Goal: Find specific page/section: Find specific page/section

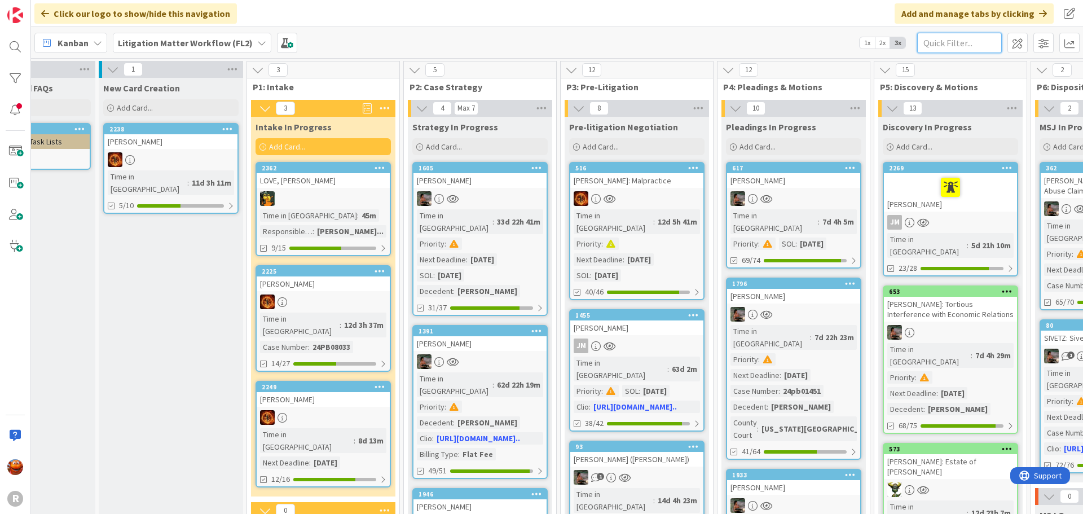
click at [972, 42] on input "text" at bounding box center [959, 43] width 85 height 20
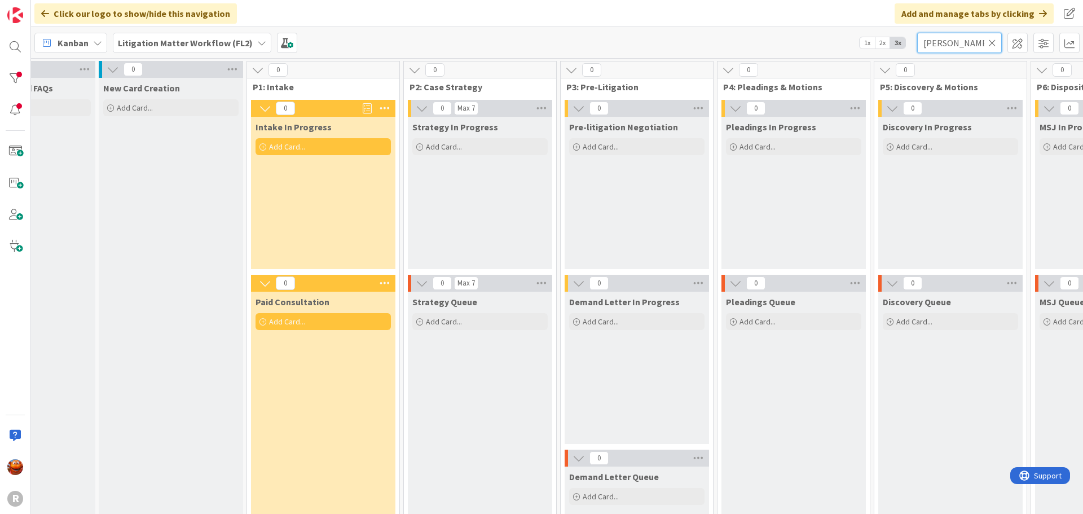
type input "[PERSON_NAME]"
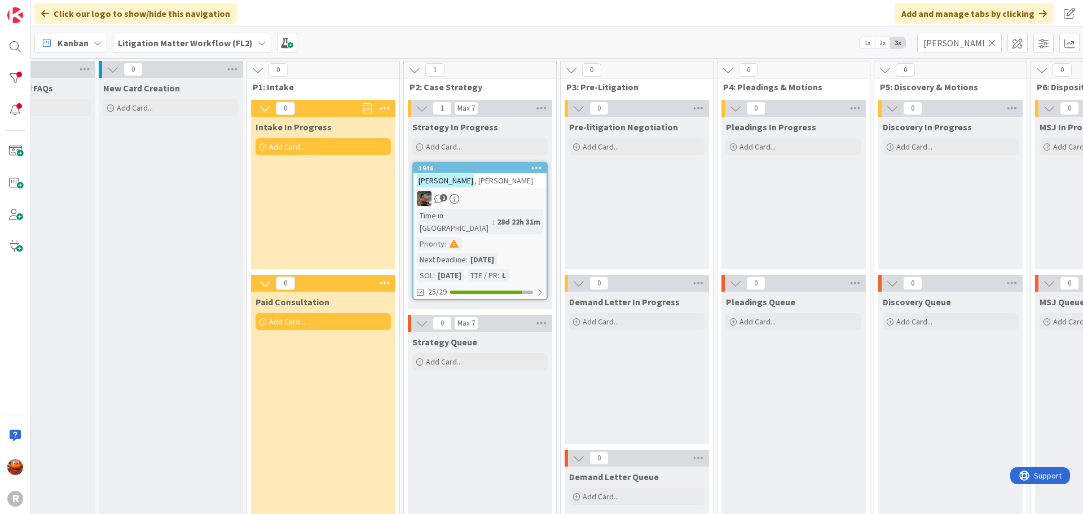
click at [476, 199] on div "1" at bounding box center [480, 198] width 133 height 15
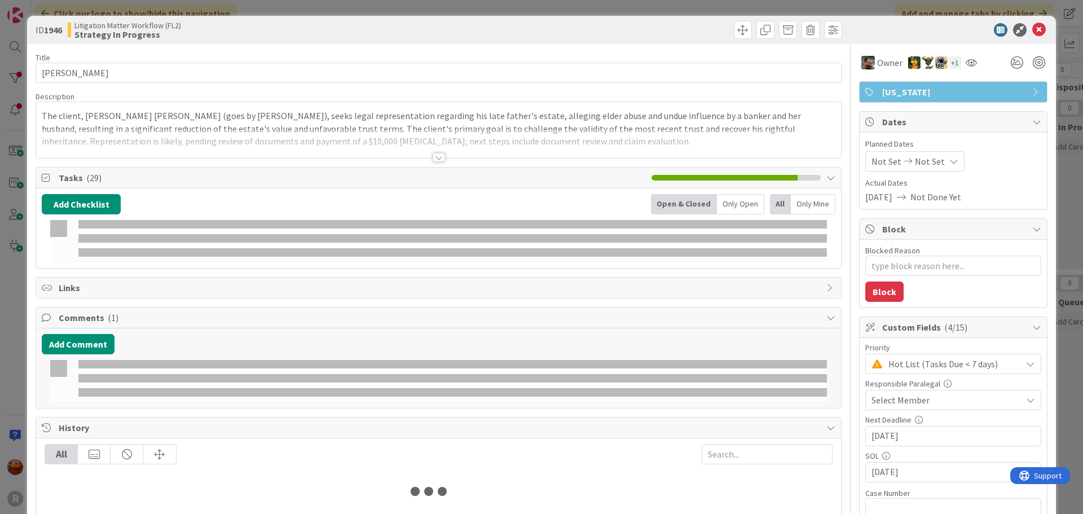
type textarea "x"
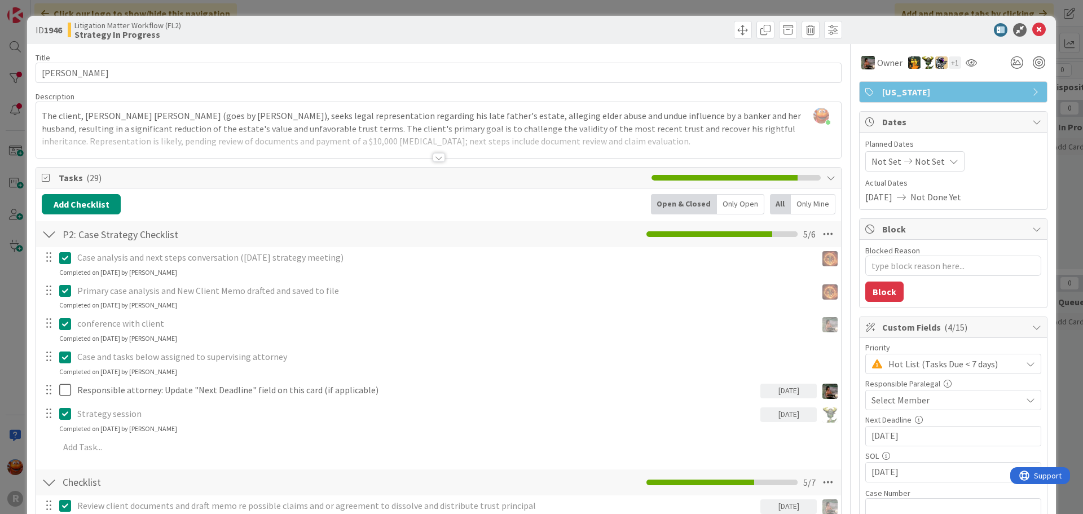
click at [15, 103] on div "ID 1946 Litigation Matter Workflow (FL2) Strategy In Progress Title 15 / 128 [P…" at bounding box center [541, 257] width 1083 height 514
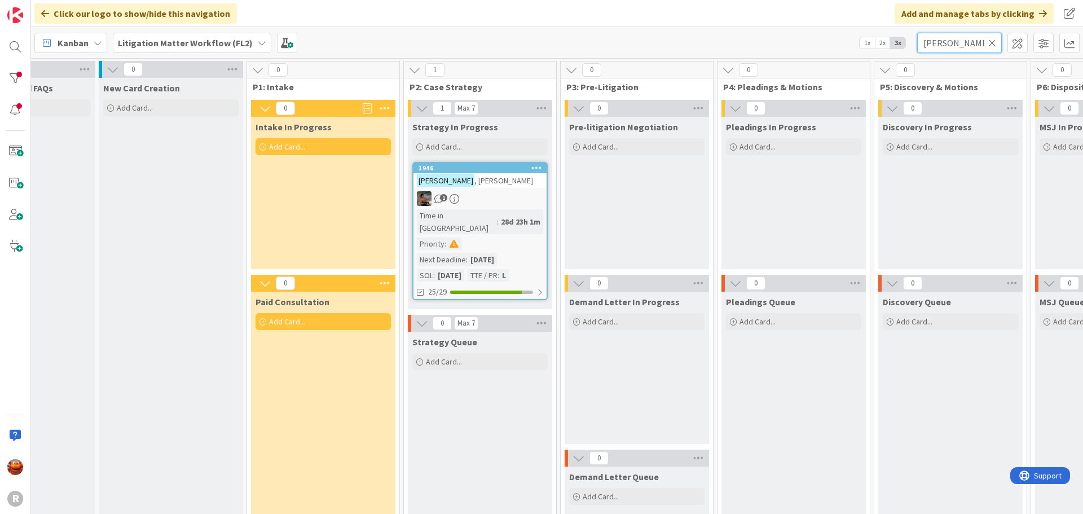
click at [970, 41] on input "[PERSON_NAME]" at bounding box center [959, 43] width 85 height 20
type input "precise"
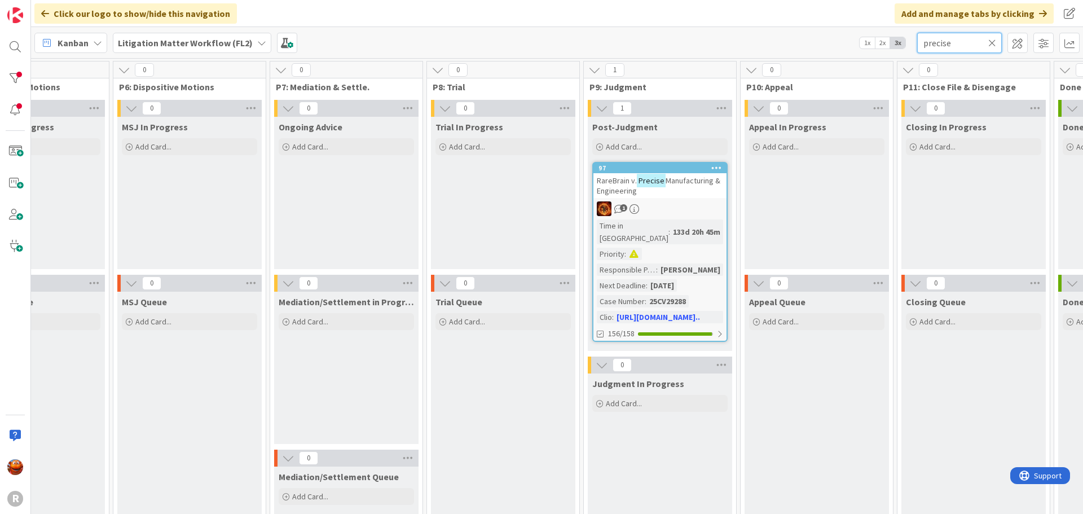
scroll to position [0, 1018]
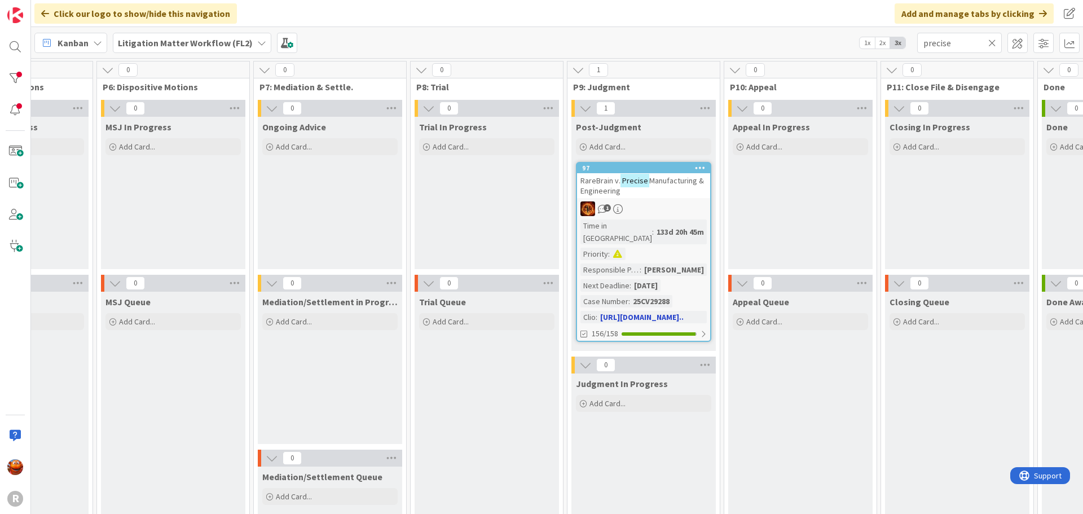
click at [649, 210] on div "1" at bounding box center [643, 208] width 133 height 15
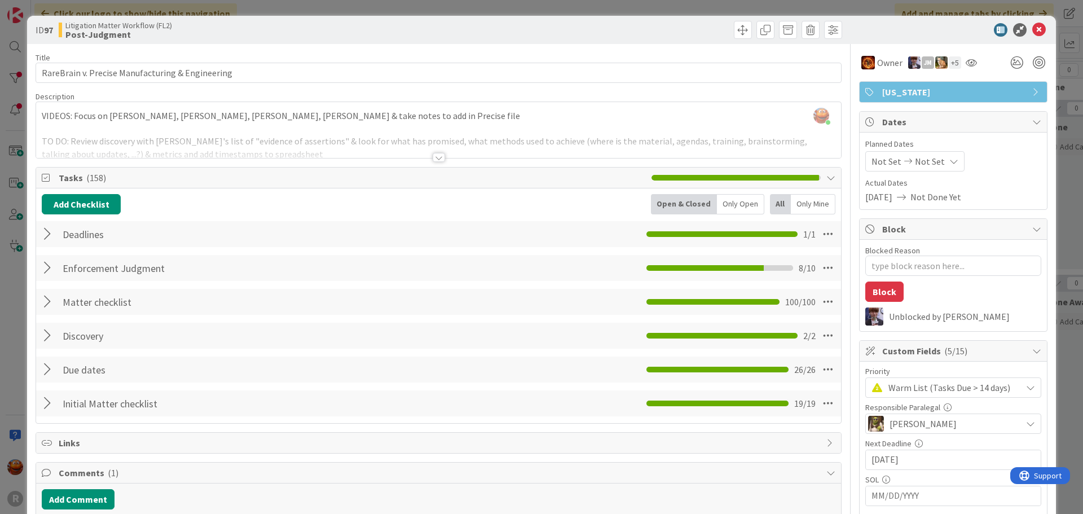
type textarea "x"
click at [437, 159] on div at bounding box center [439, 157] width 12 height 9
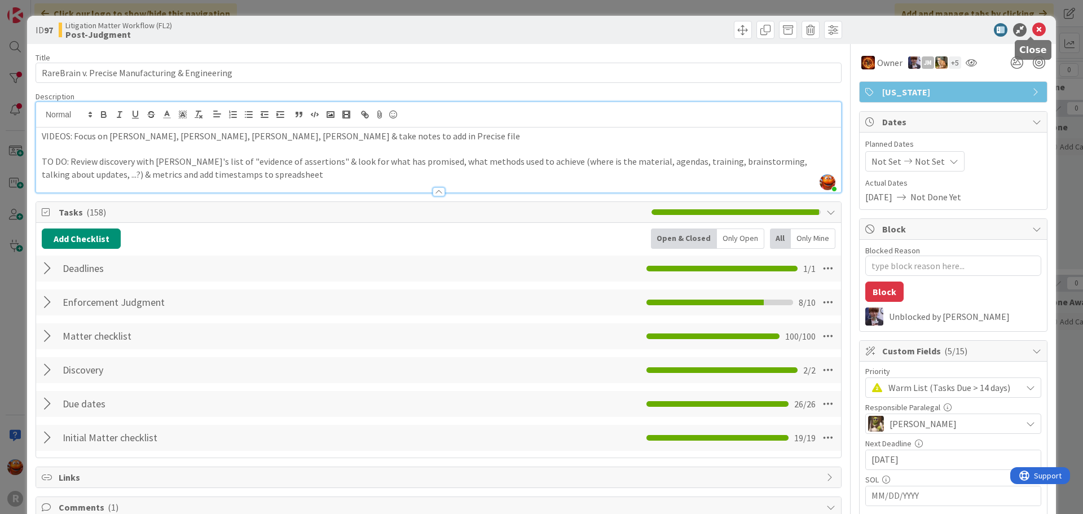
click at [1032, 28] on icon at bounding box center [1039, 30] width 14 height 14
